Goal: Task Accomplishment & Management: Manage account settings

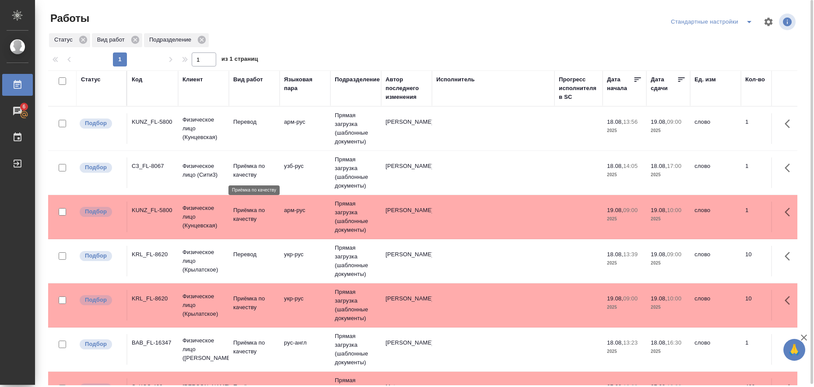
click at [238, 169] on p "Приёмка по качеству" at bounding box center [254, 171] width 42 height 18
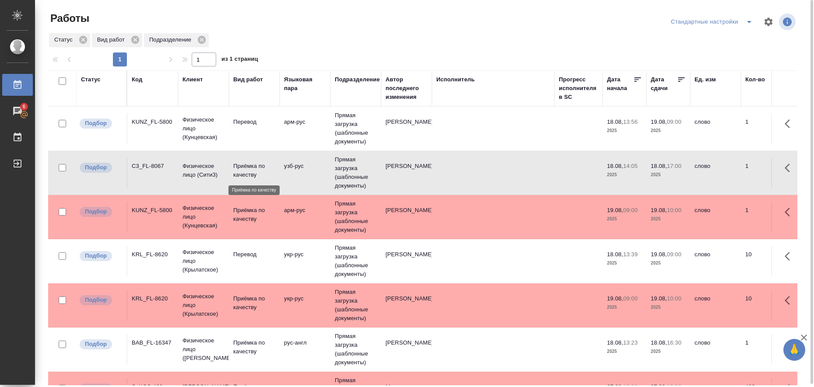
click at [238, 169] on p "Приёмка по качеству" at bounding box center [254, 171] width 42 height 18
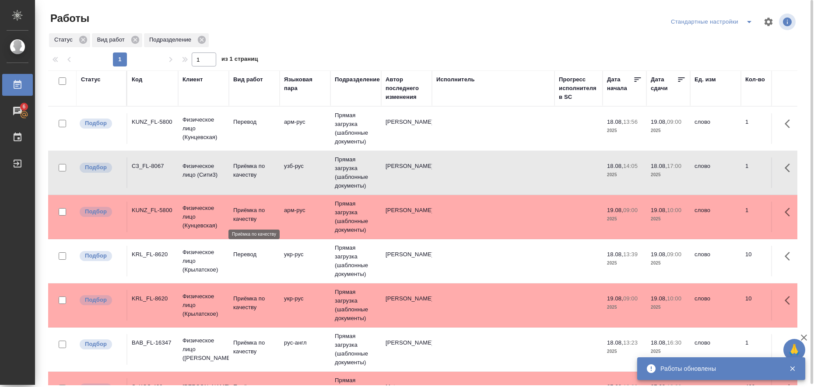
click at [246, 212] on p "Приёмка по качеству" at bounding box center [254, 215] width 42 height 18
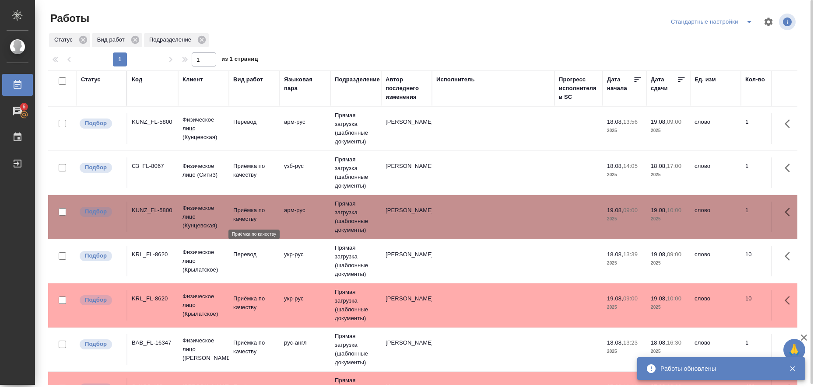
click at [246, 212] on p "Приёмка по качеству" at bounding box center [254, 215] width 42 height 18
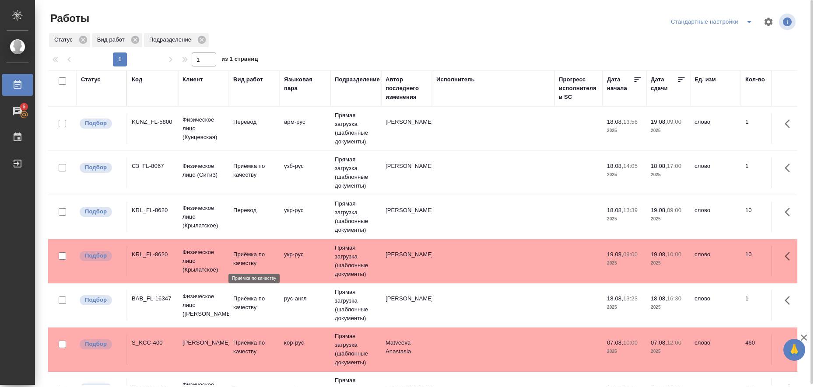
click at [237, 256] on p "Приёмка по качеству" at bounding box center [254, 259] width 42 height 18
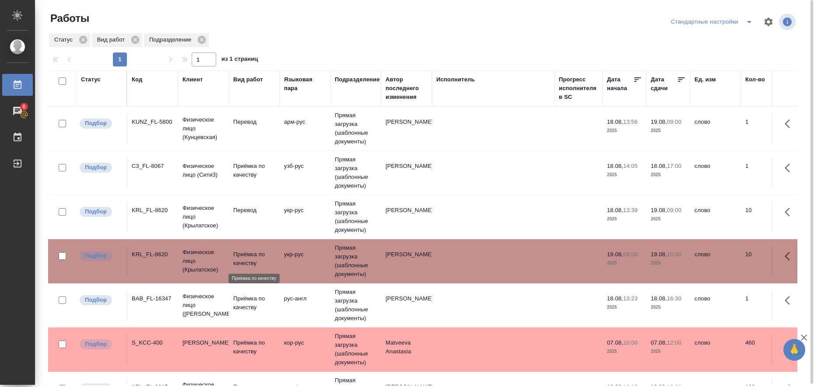
click at [237, 256] on p "Приёмка по качеству" at bounding box center [254, 259] width 42 height 18
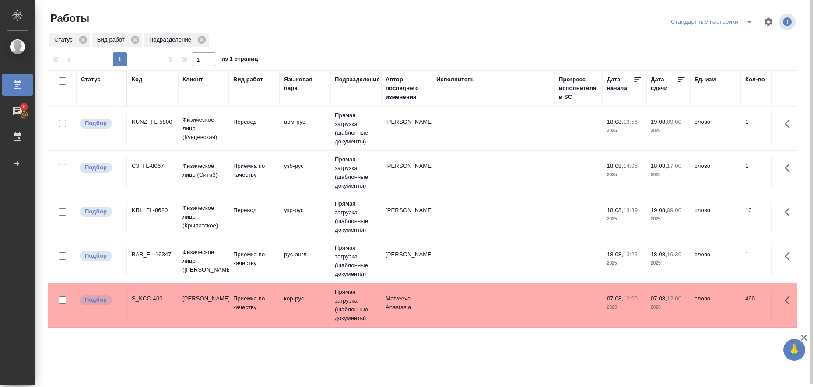
click at [746, 21] on icon "split button" at bounding box center [749, 22] width 11 height 11
click at [719, 35] on li "в работе" at bounding box center [713, 39] width 89 height 14
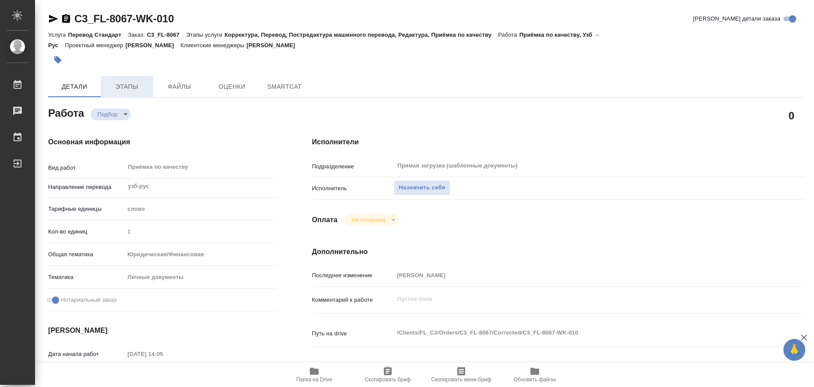
type textarea "x"
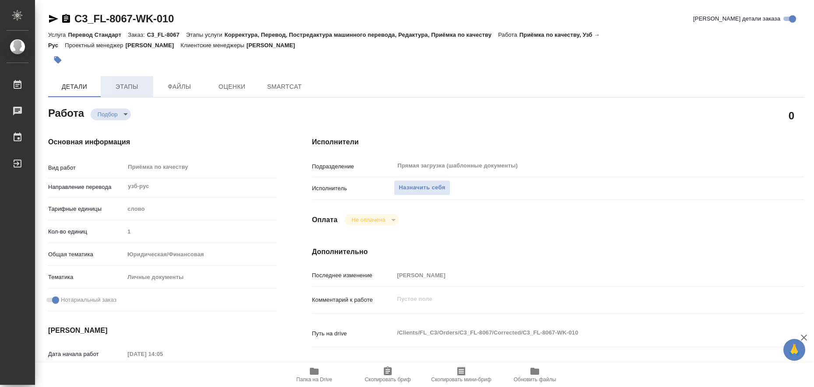
type textarea "x"
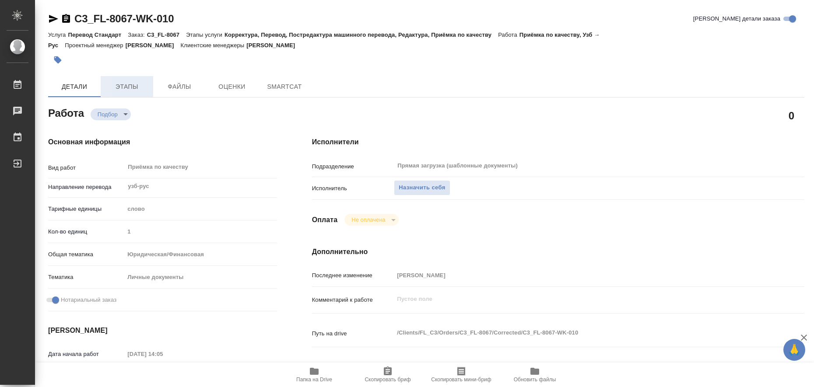
type textarea "x"
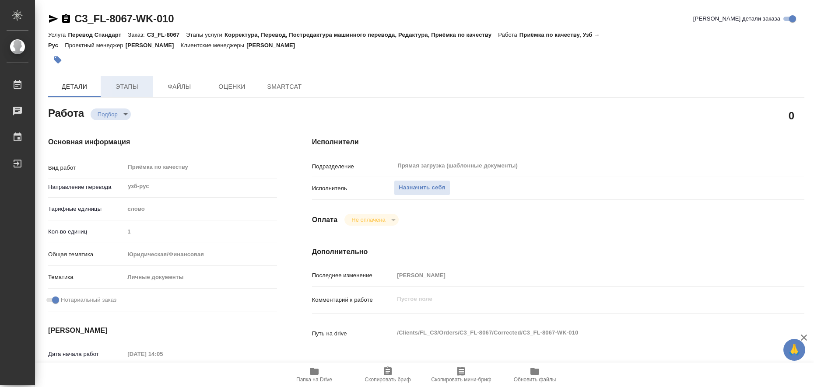
type textarea "x"
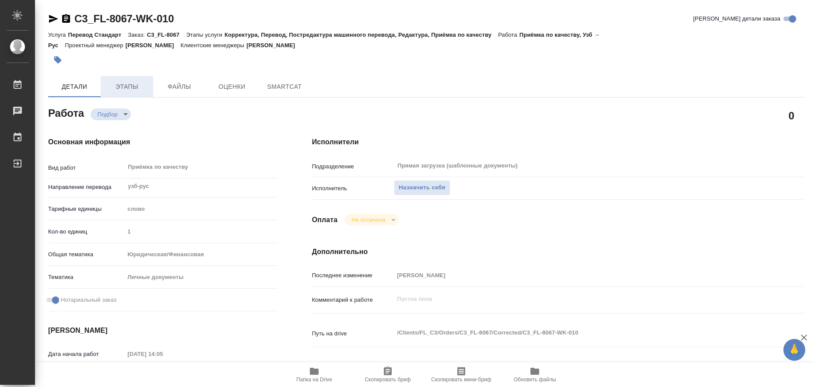
type textarea "x"
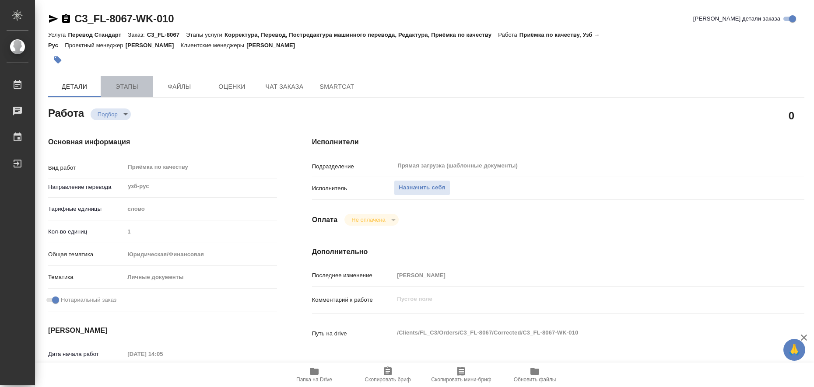
click at [139, 87] on span "Этапы" at bounding box center [127, 86] width 42 height 11
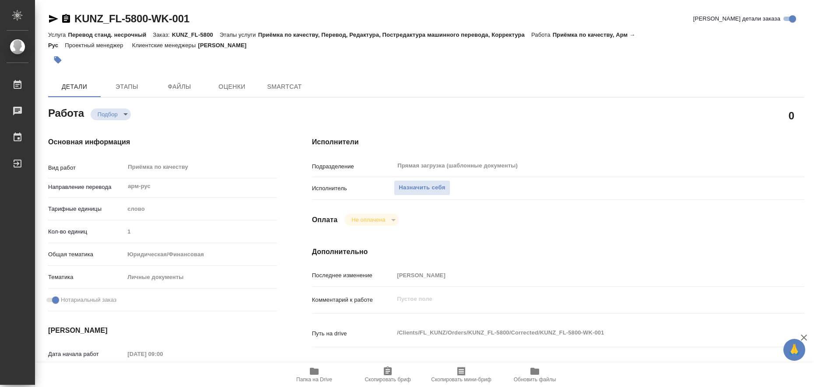
type textarea "x"
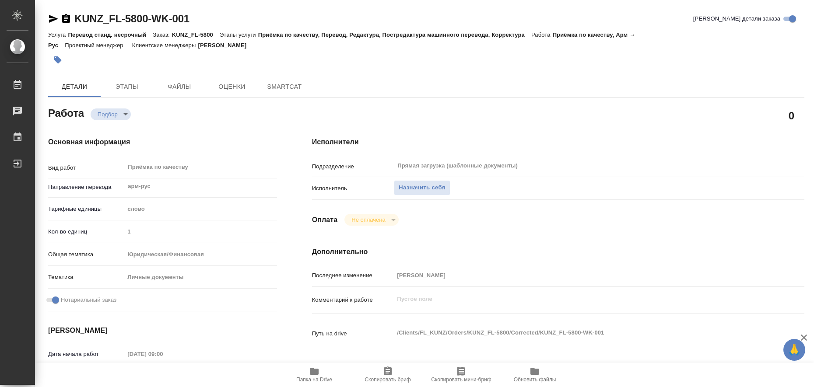
type textarea "x"
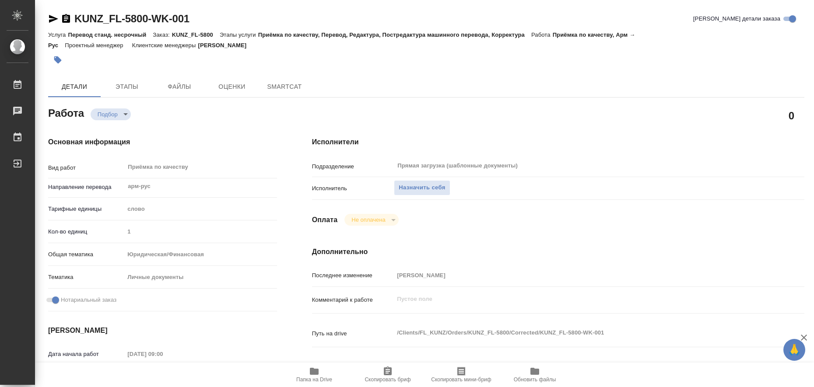
type textarea "x"
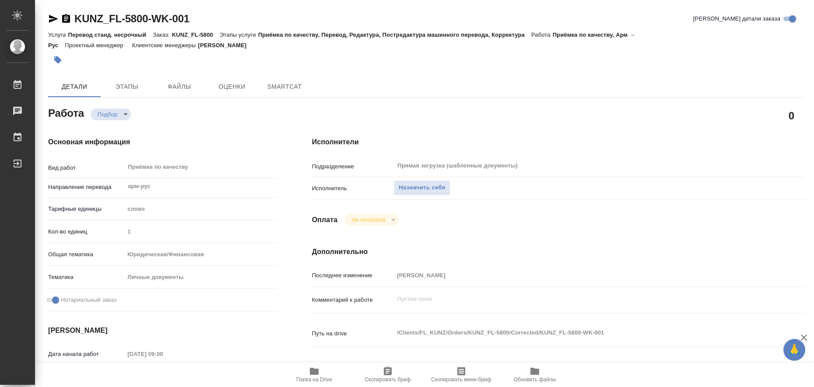
type textarea "x"
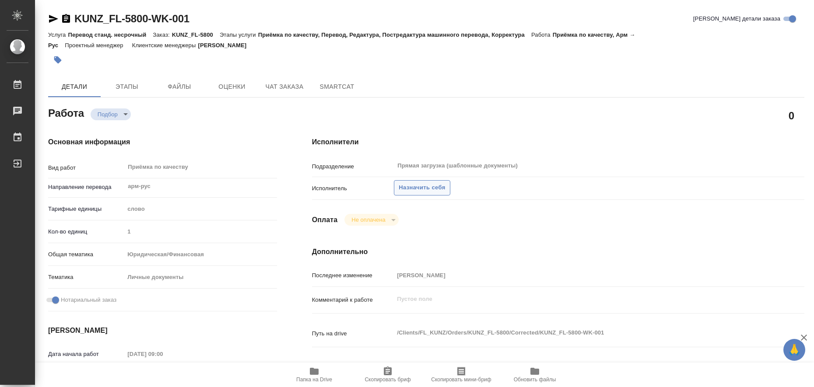
click at [429, 188] on span "Назначить себя" at bounding box center [422, 188] width 46 height 10
type textarea "x"
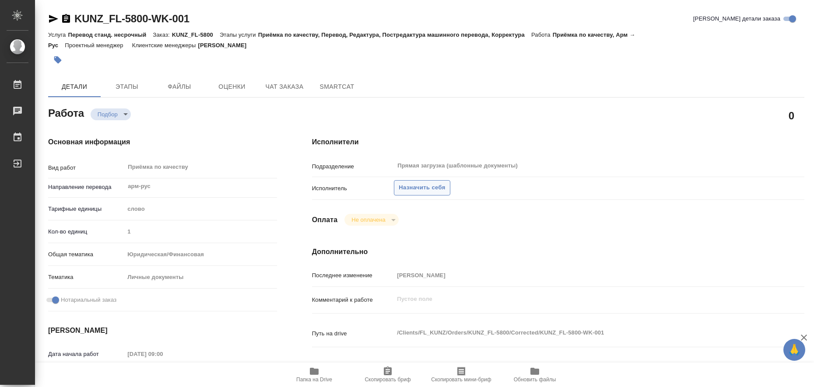
type textarea "x"
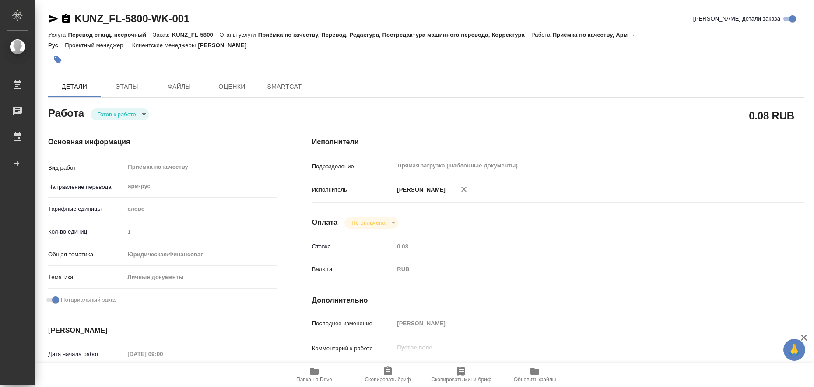
type textarea "x"
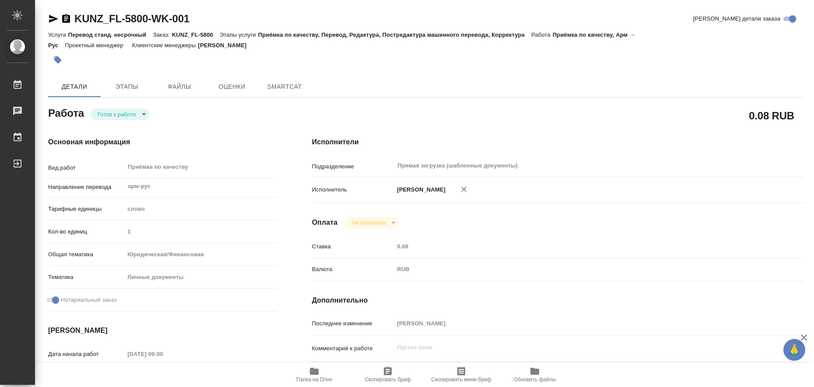
type textarea "x"
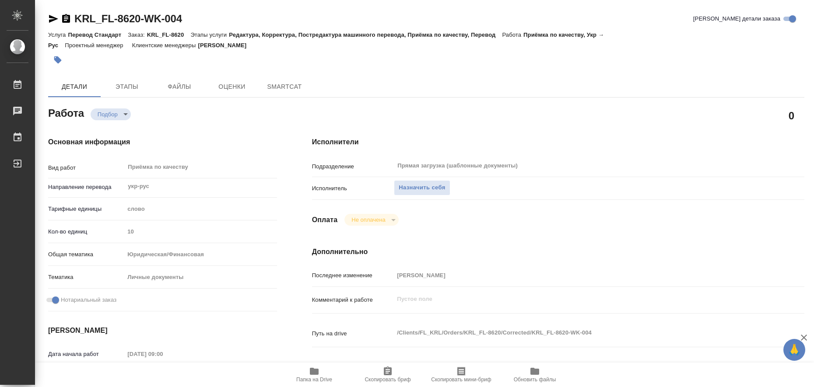
type textarea "x"
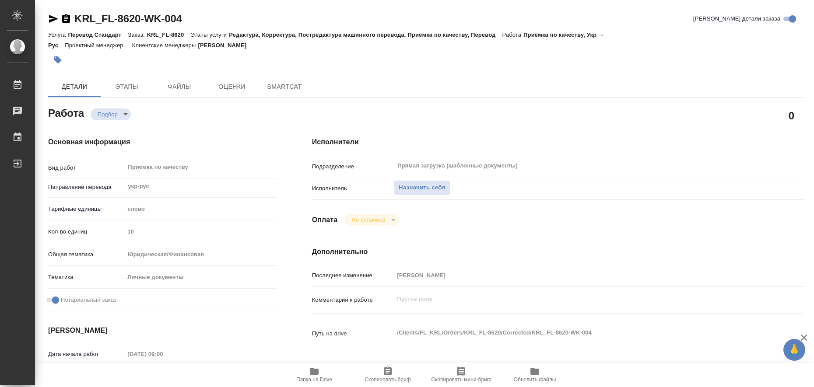
type textarea "x"
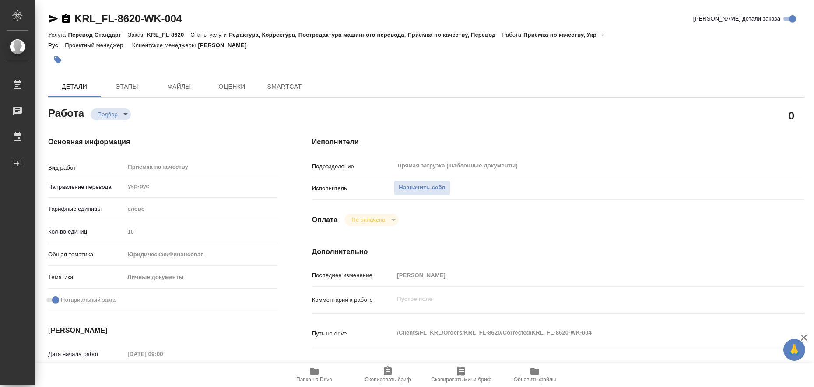
type textarea "x"
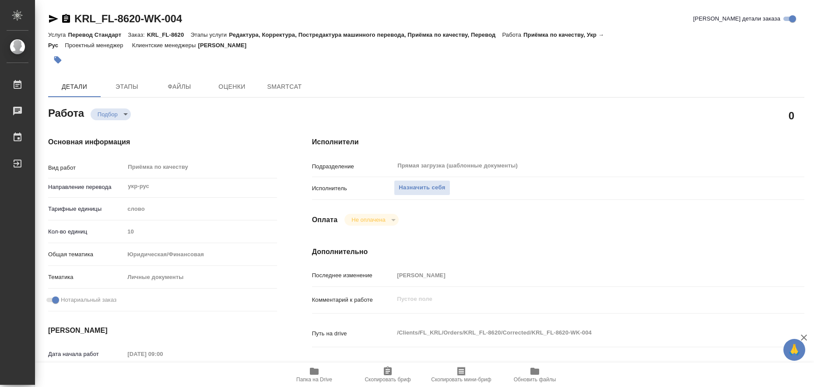
type textarea "x"
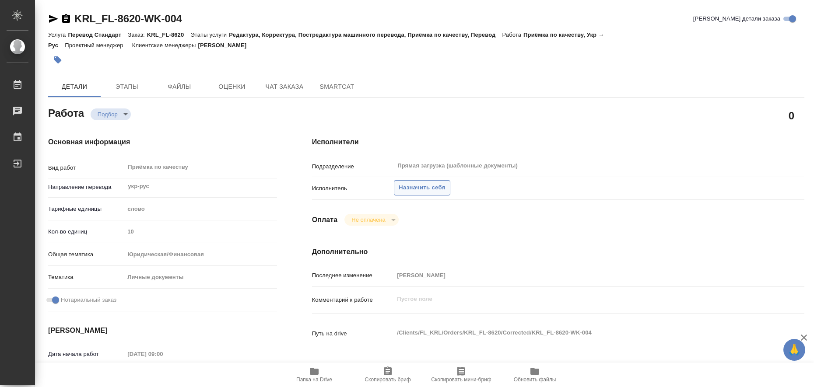
type textarea "x"
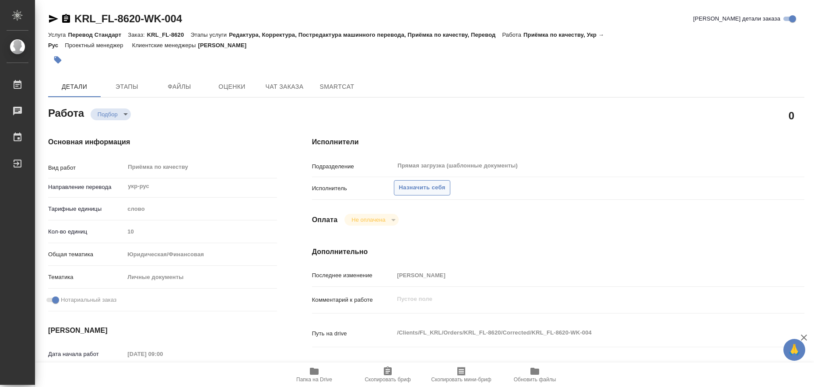
type textarea "x"
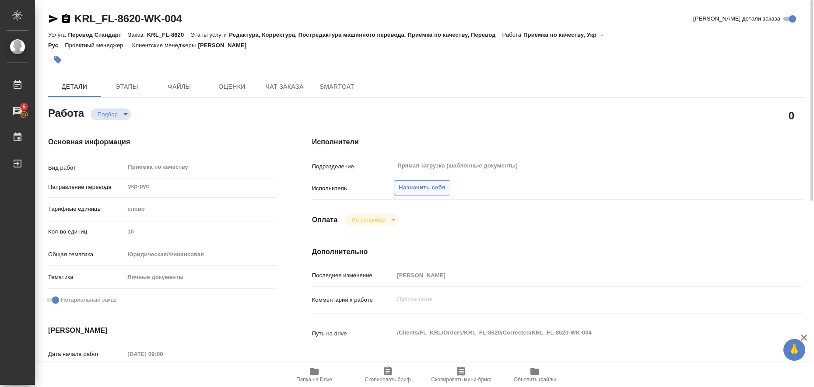
click at [420, 187] on span "Назначить себя" at bounding box center [422, 188] width 46 height 10
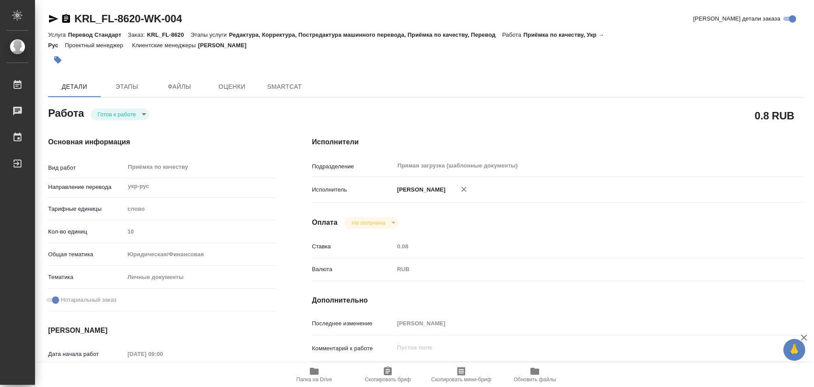
type textarea "x"
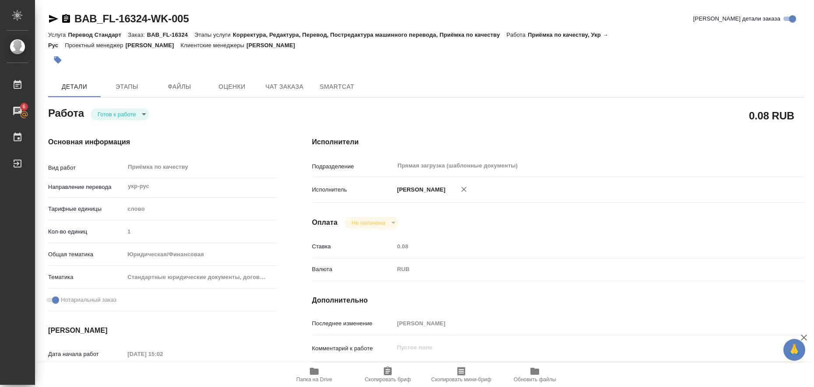
click at [53, 18] on icon "button" at bounding box center [53, 19] width 9 height 8
click at [56, 55] on button "button" at bounding box center [57, 59] width 19 height 19
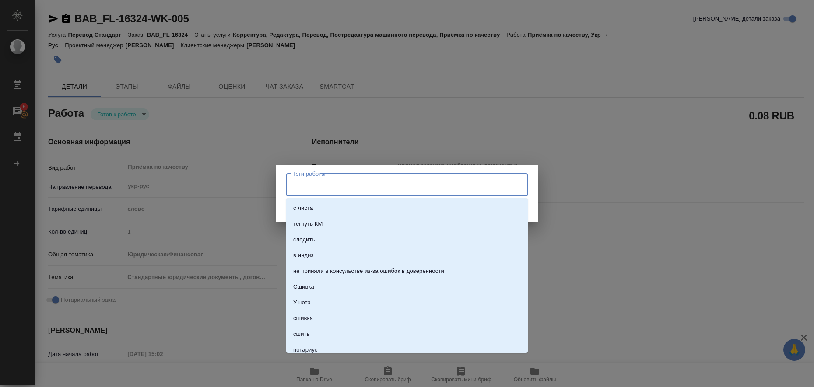
click at [309, 179] on input "Тэги работы" at bounding box center [398, 185] width 217 height 15
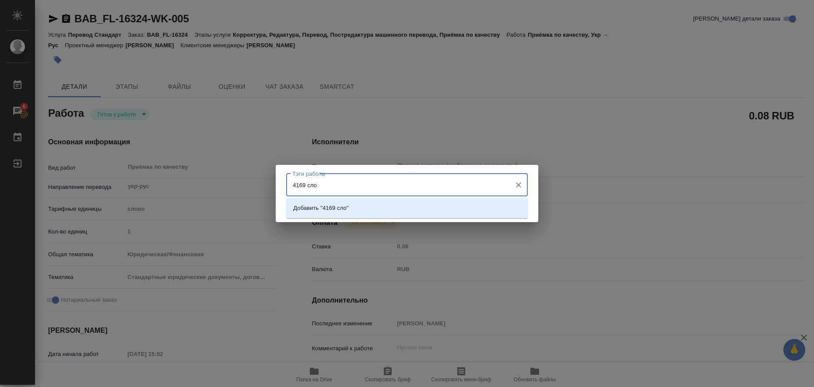
type input "4169 слов"
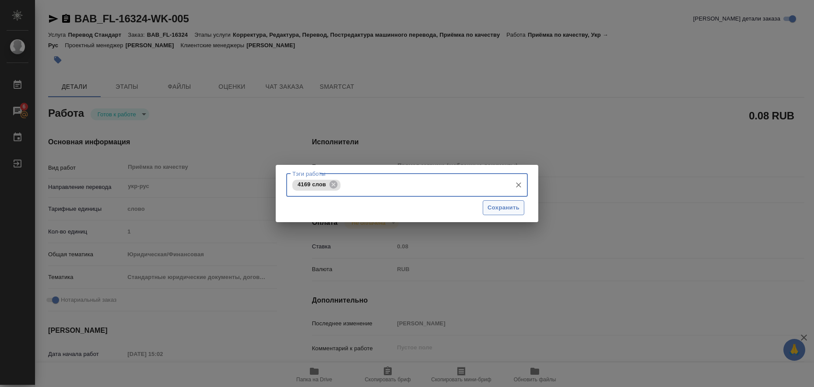
click at [490, 208] on span "Сохранить" at bounding box center [504, 208] width 32 height 10
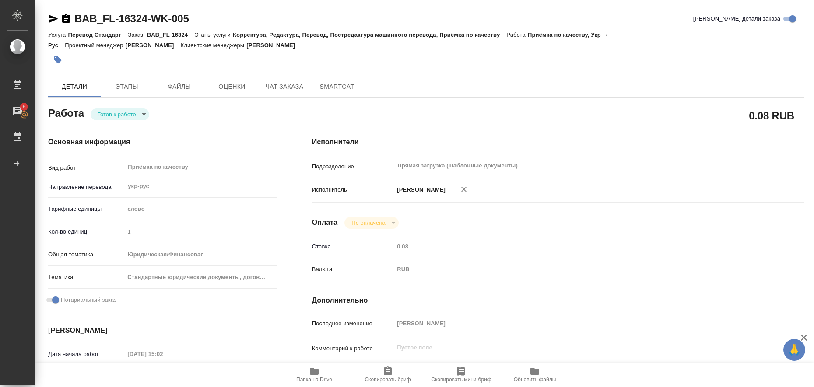
type input "readyForWork"
type input "укр-рус"
type input "5a8b1489cc6b4906c91bfd90"
type input "1"
type input "yr-fn"
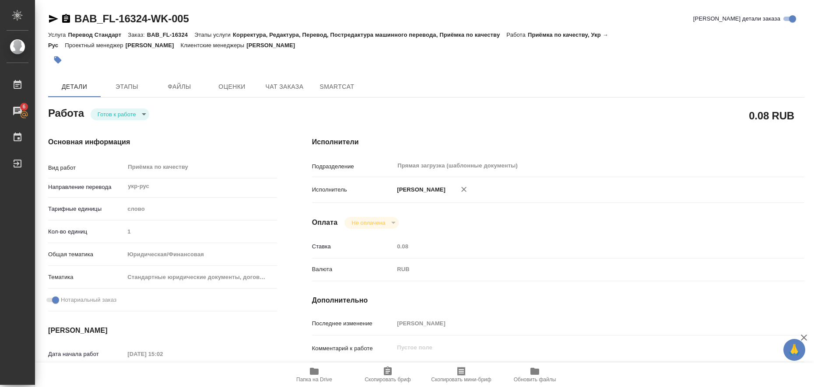
type input "5f647205b73bc97568ca66bf"
checkbox input "true"
type input "13.08.2025 15:02"
type input "18.08.2025 16:00"
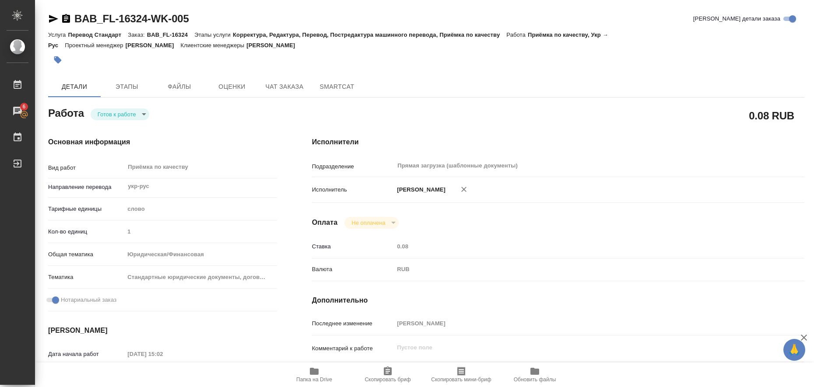
type input "Прямая загрузка (шаблонные документы)"
type input "notPayed"
type input "0.08"
type input "RUB"
type input "Любицкая Ольга"
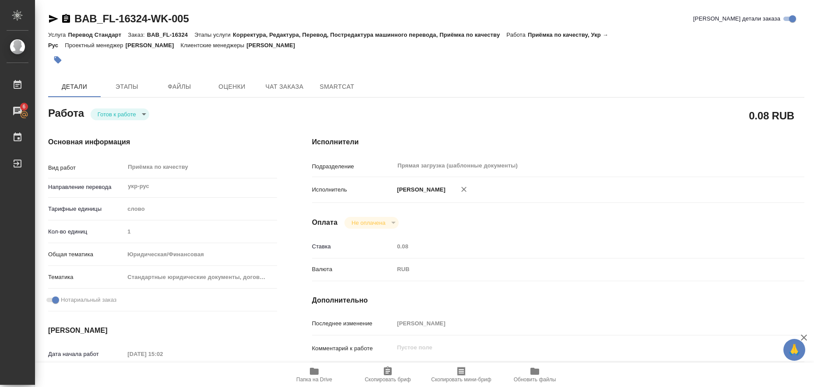
type input "BAB_FL-16324"
type input "Перевод Стандарт"
type input "Корректура, Редактура, Перевод, Постредактура машинного перевода, Приёмка по ка…"
type input "[PERSON_NAME]"
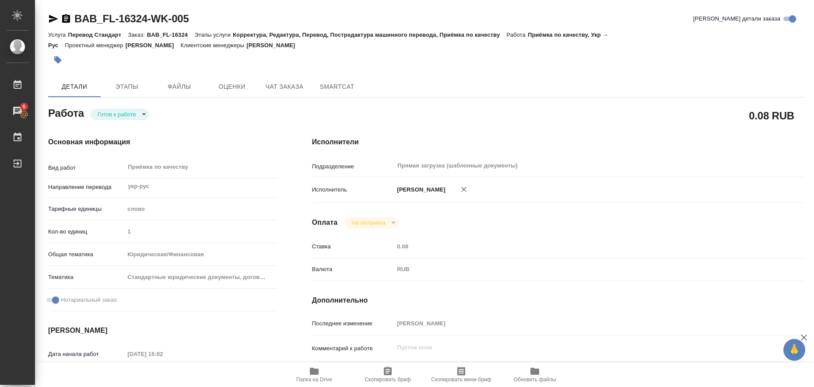
type input "/Clients/FL_BAB/Orders/BAB_FL-16324"
click at [140, 117] on body "🙏 .cls-1 fill:#fff; AWATERA Liubitskaia Olga Работы 6 Чаты График Выйти BAB_FL-…" at bounding box center [407, 193] width 814 height 387
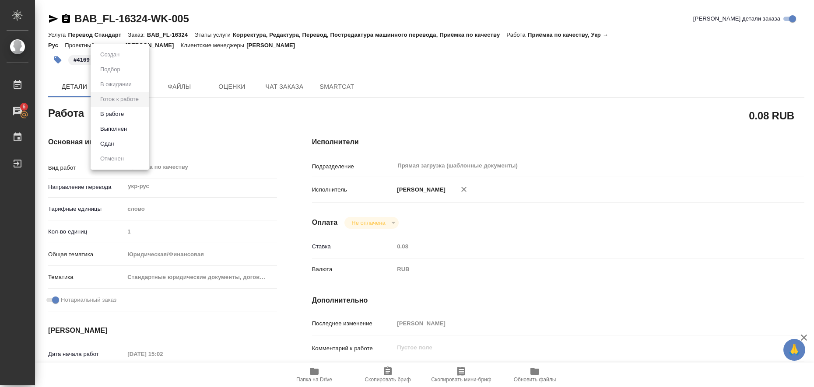
click at [135, 126] on li "Выполнен" at bounding box center [120, 129] width 59 height 15
type textarea "x"
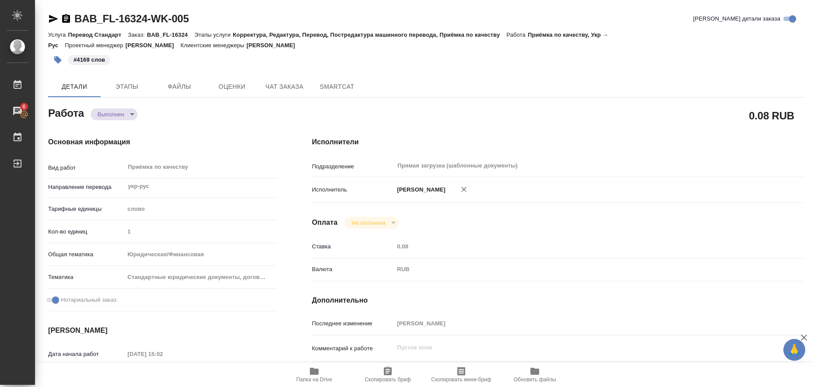
type textarea "x"
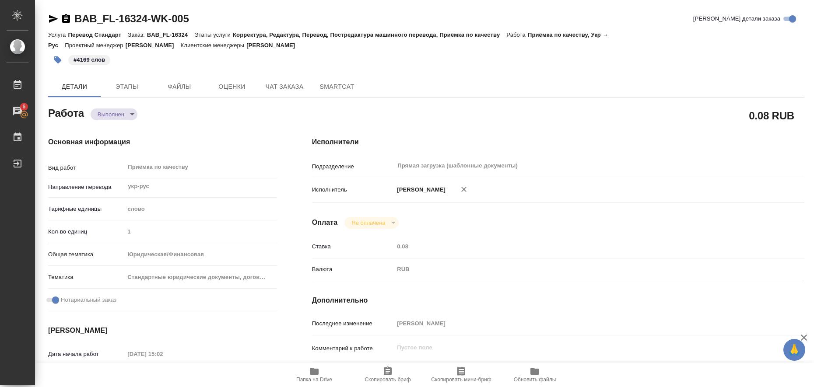
type textarea "x"
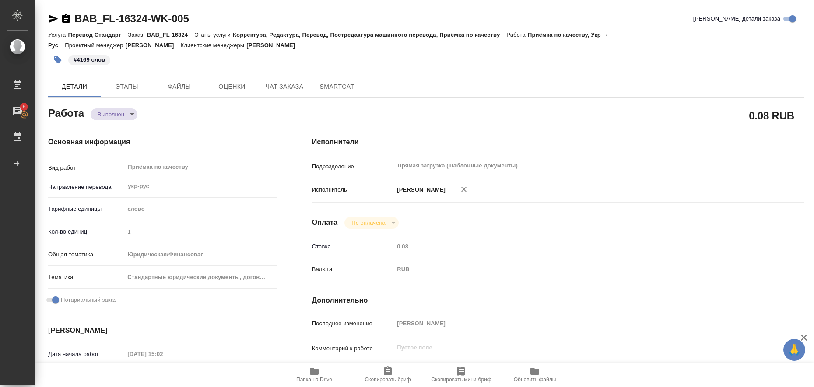
type textarea "x"
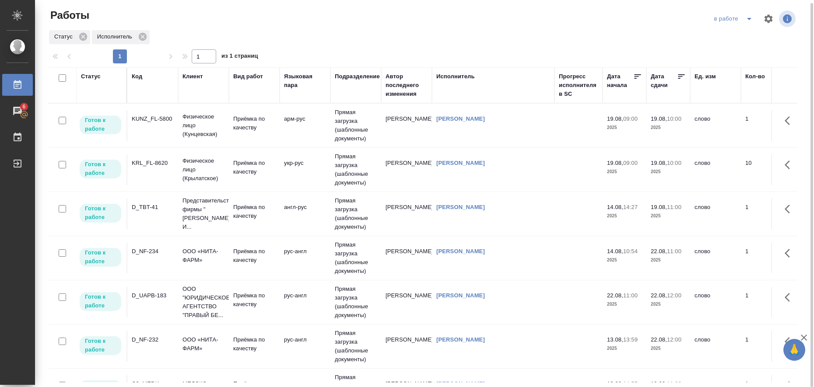
scroll to position [219, 0]
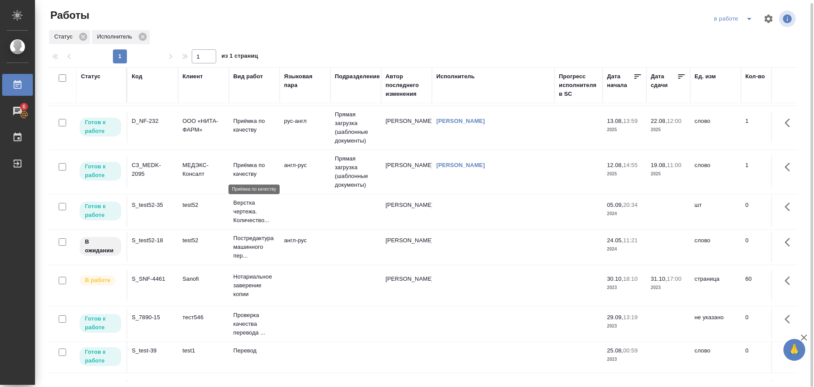
click at [234, 166] on p "Приёмка по качеству" at bounding box center [254, 170] width 42 height 18
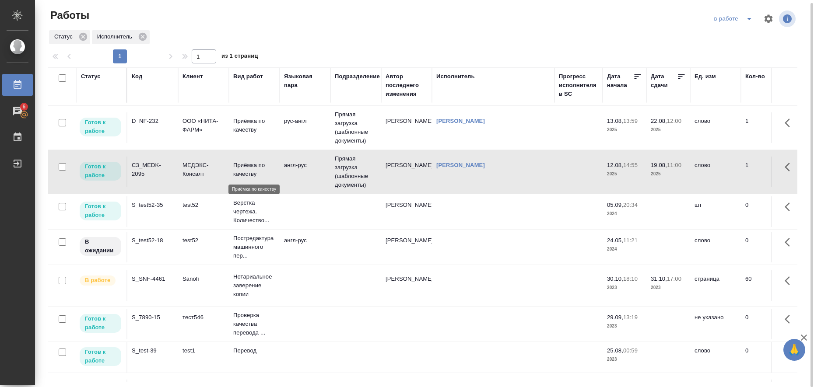
click at [234, 166] on p "Приёмка по качеству" at bounding box center [254, 170] width 42 height 18
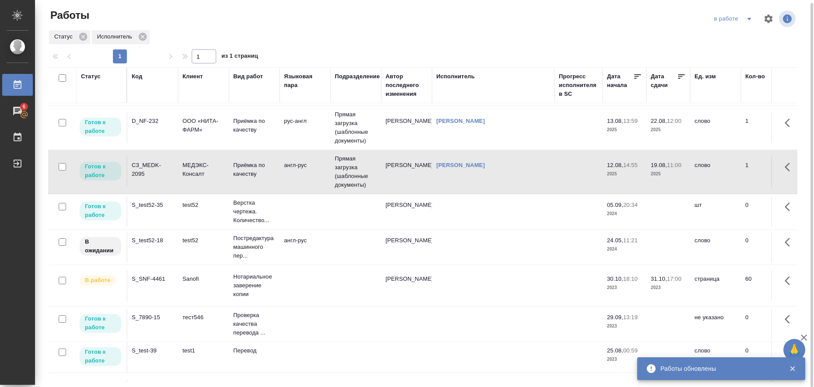
click at [749, 20] on icon "split button" at bounding box center [749, 19] width 4 height 2
click at [728, 32] on li "Стандартные настройки" at bounding box center [735, 33] width 84 height 14
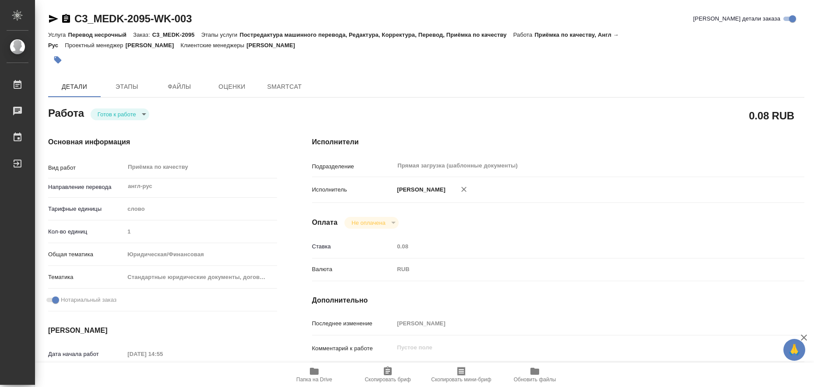
type textarea "x"
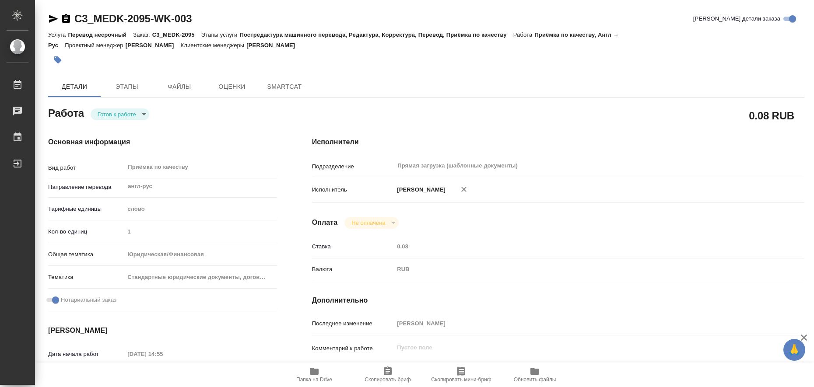
type textarea "x"
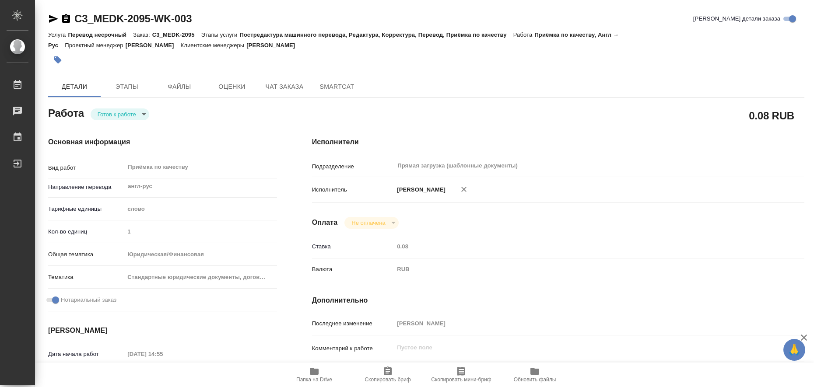
type textarea "x"
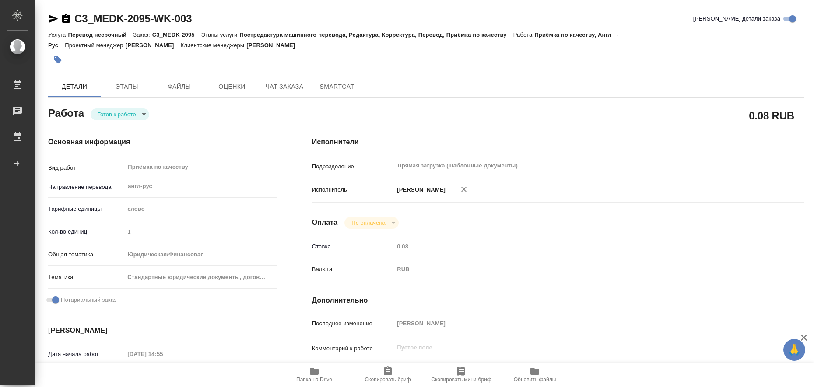
type textarea "x"
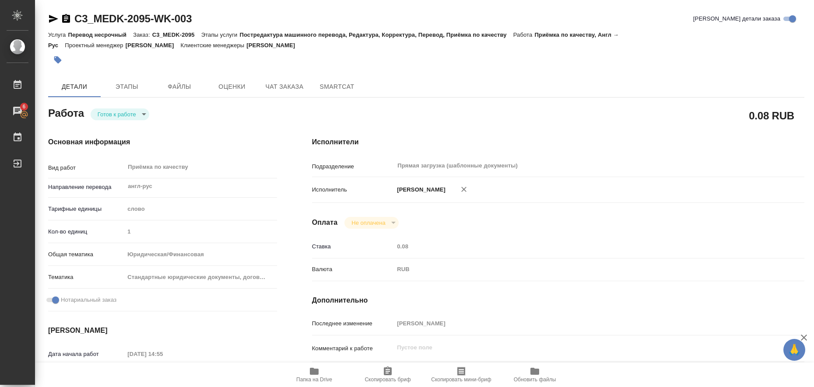
click at [313, 374] on icon "button" at bounding box center [314, 371] width 9 height 7
